Goal: Transaction & Acquisition: Subscribe to service/newsletter

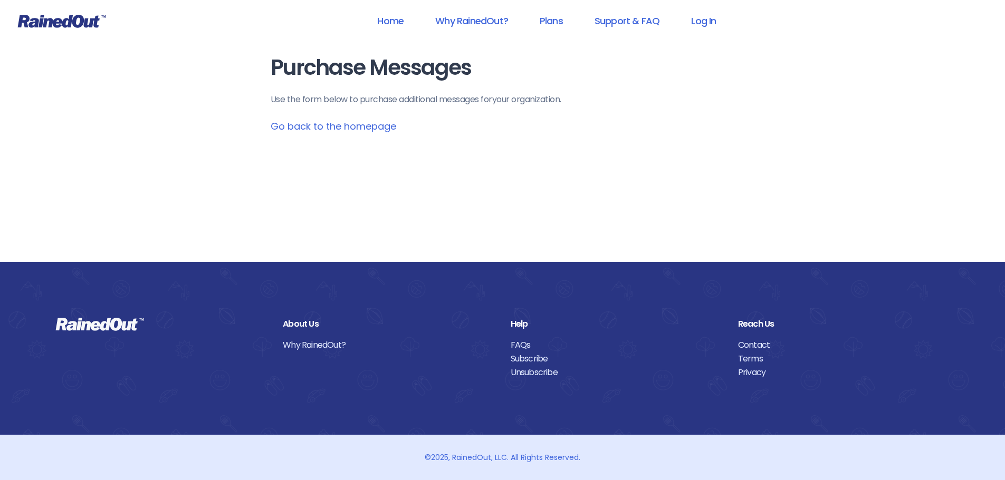
click at [351, 124] on link "Go back to the homepage" at bounding box center [334, 126] width 126 height 13
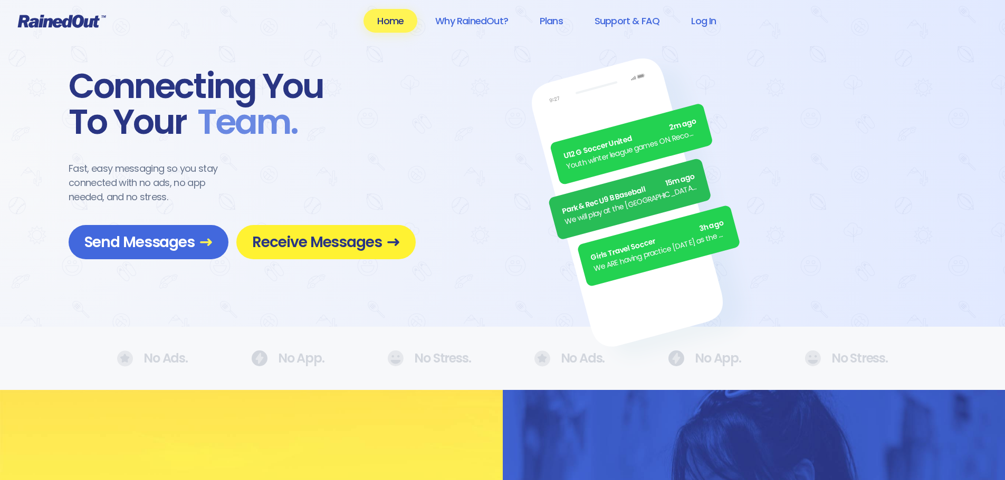
click at [303, 242] on span "Receive Messages" at bounding box center [326, 242] width 148 height 18
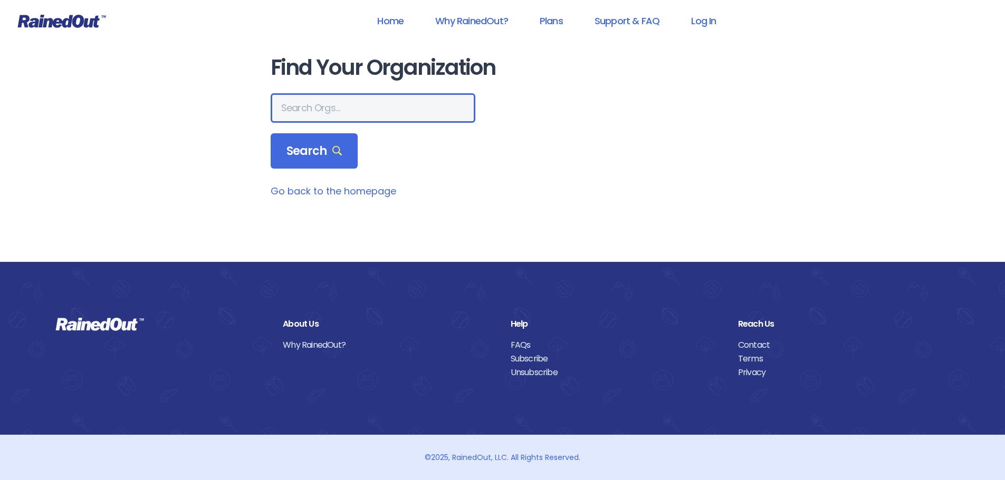
click at [292, 116] on input "text" at bounding box center [373, 108] width 205 height 30
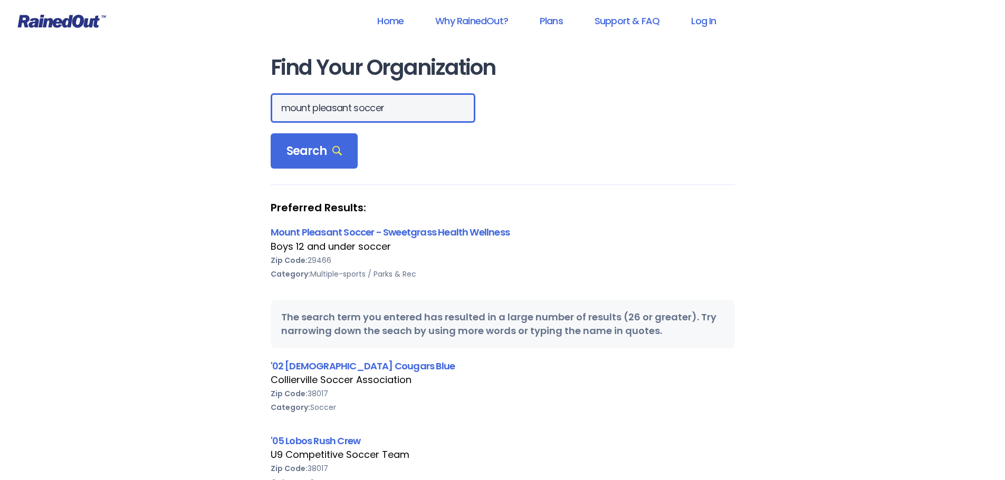
click at [387, 110] on input "mount pleasant soccer" at bounding box center [373, 108] width 205 height 30
drag, startPoint x: 359, startPoint y: 109, endPoint x: 290, endPoint y: 117, distance: 70.1
click at [290, 117] on input "[GEOGRAPHIC_DATA]" at bounding box center [373, 108] width 205 height 30
type input "mt pleasant"
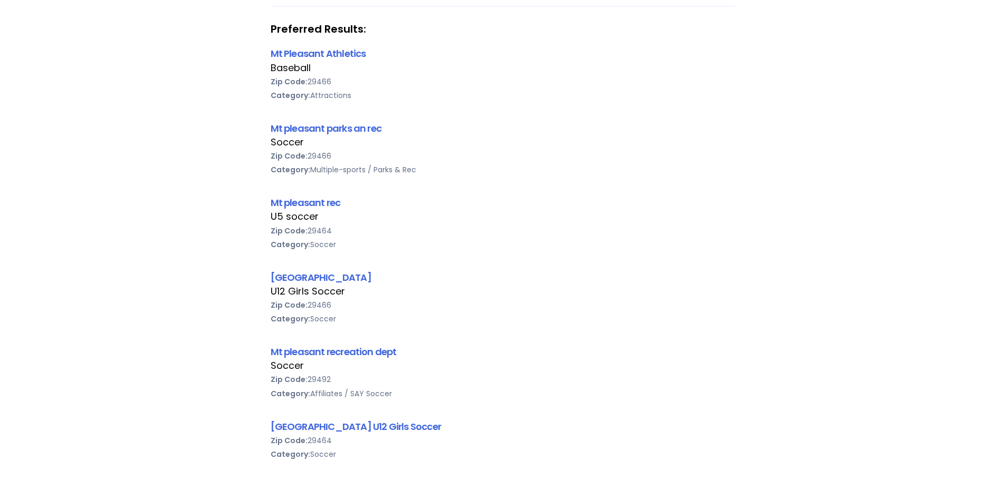
scroll to position [158, 0]
